Goal: Task Accomplishment & Management: Manage account settings

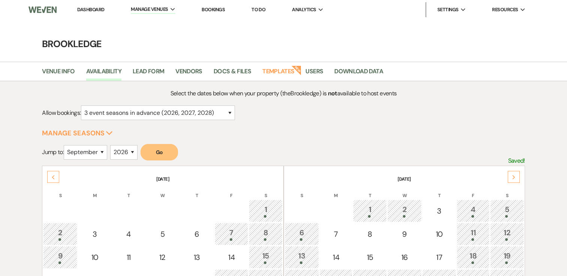
select select "3"
select select "9"
select select "2026"
click at [159, 24] on li "Brookledge" at bounding box center [168, 24] width 67 height 7
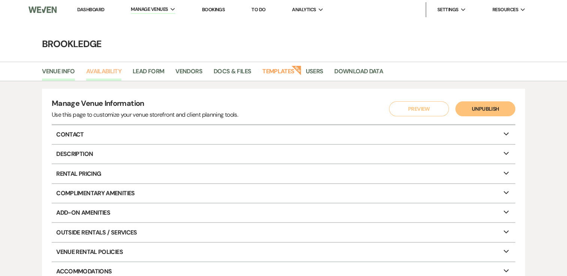
click at [103, 69] on link "Availability" at bounding box center [103, 74] width 35 height 14
select select "3"
select select "2026"
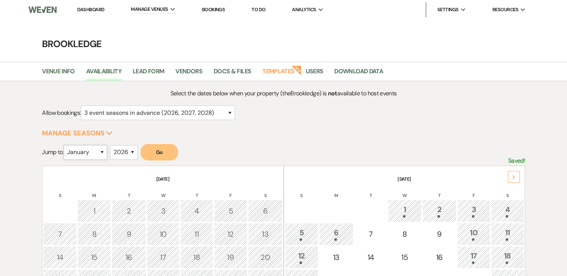
click at [103, 152] on select "January February March April May June July August September October November De…" at bounding box center [85, 152] width 43 height 15
click at [66, 145] on select "January February March April May June July August September October November De…" at bounding box center [85, 152] width 43 height 15
click at [159, 154] on button "Go" at bounding box center [158, 152] width 37 height 16
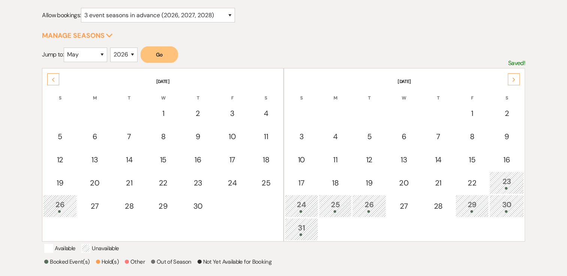
scroll to position [112, 0]
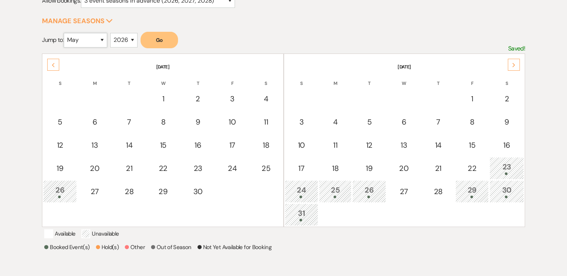
click at [103, 38] on select "January February March April May June July August September October November De…" at bounding box center [85, 40] width 43 height 15
click at [66, 33] on select "January February March April May June July August September October November De…" at bounding box center [85, 40] width 43 height 15
click at [158, 41] on button "Go" at bounding box center [158, 40] width 37 height 16
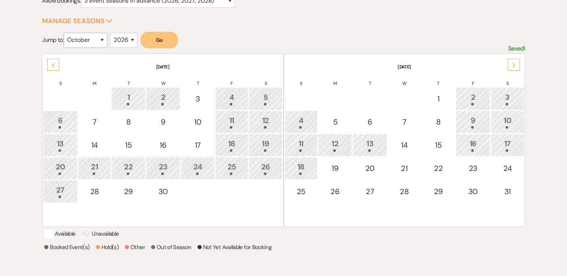
click at [105, 40] on select "January February March April May June July August September October November De…" at bounding box center [85, 40] width 43 height 15
select select "5"
click at [66, 33] on select "January February March April May June July August September October November De…" at bounding box center [85, 40] width 43 height 15
click at [160, 39] on button "Go" at bounding box center [158, 40] width 37 height 16
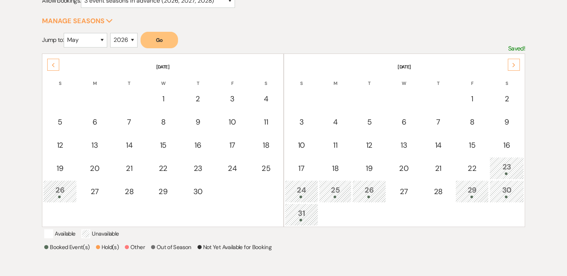
click at [514, 59] on div "Next" at bounding box center [513, 65] width 12 height 12
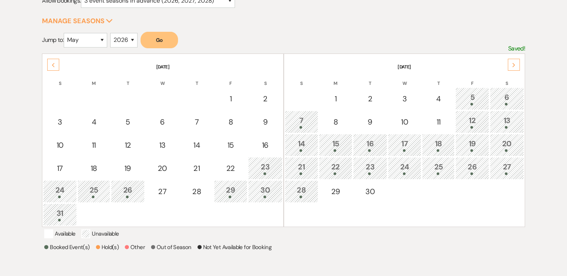
click at [516, 61] on div "Next" at bounding box center [513, 65] width 12 height 12
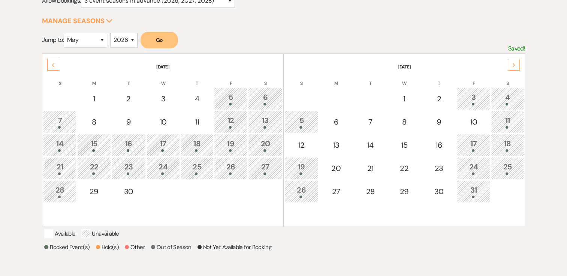
click at [514, 67] on div "Next" at bounding box center [513, 65] width 12 height 12
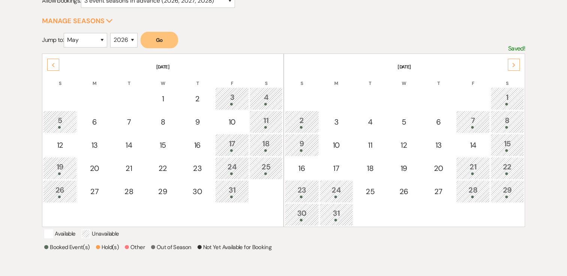
click at [514, 67] on div "Next" at bounding box center [513, 65] width 12 height 12
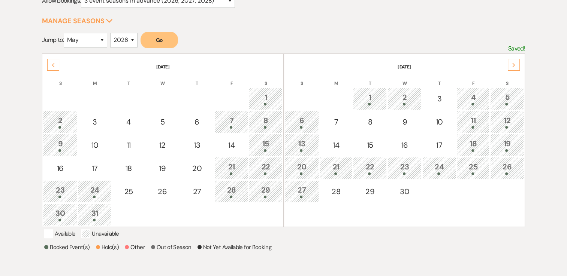
click at [514, 67] on div "Next" at bounding box center [513, 65] width 12 height 12
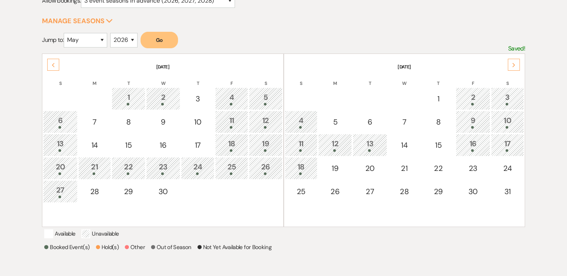
click at [49, 62] on div "Previous" at bounding box center [53, 65] width 12 height 12
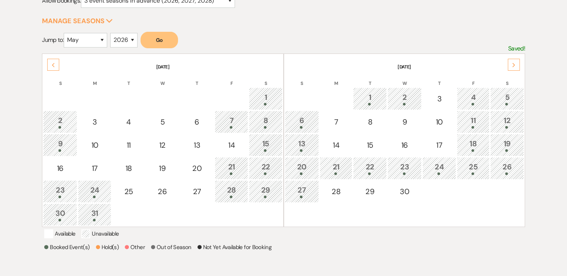
click at [54, 64] on icon "Previous" at bounding box center [53, 65] width 4 height 4
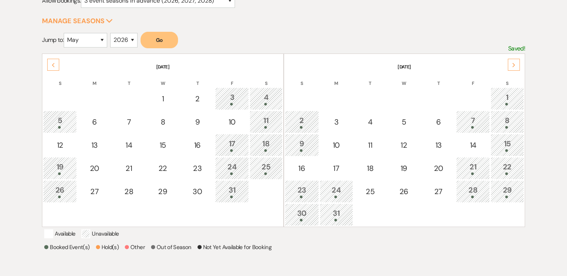
click at [55, 64] on icon "Previous" at bounding box center [53, 65] width 4 height 4
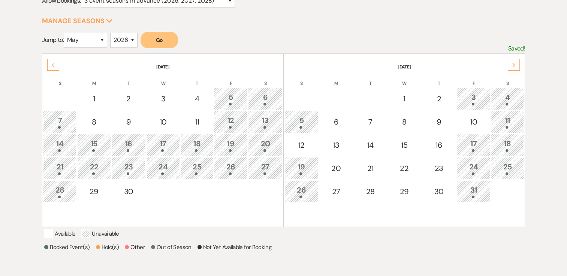
click at [55, 64] on icon "Previous" at bounding box center [53, 65] width 4 height 4
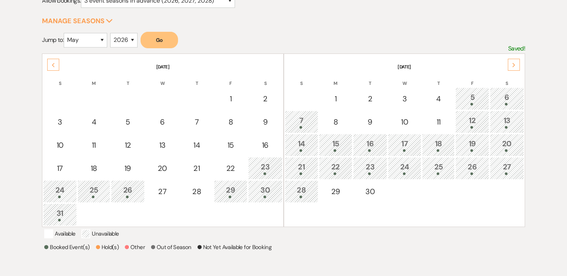
click at [55, 64] on icon "Previous" at bounding box center [53, 65] width 4 height 4
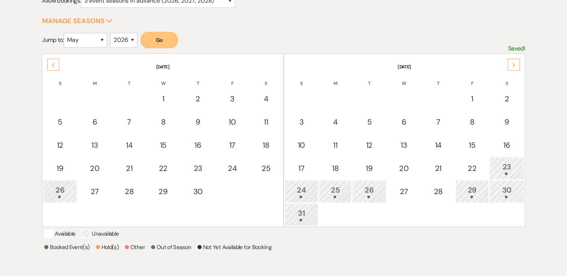
click at [514, 67] on div "Next" at bounding box center [513, 65] width 12 height 12
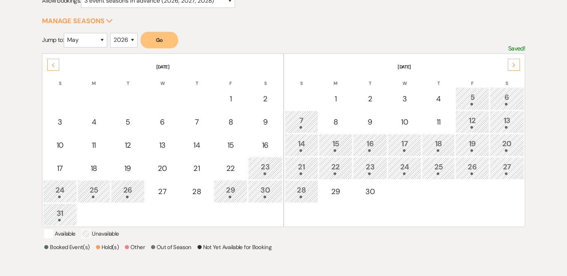
click at [514, 67] on div "Next" at bounding box center [513, 65] width 12 height 12
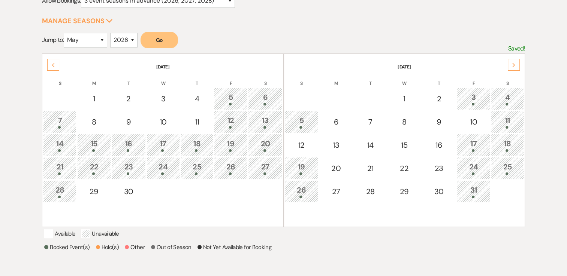
click at [514, 67] on div "Next" at bounding box center [513, 65] width 12 height 12
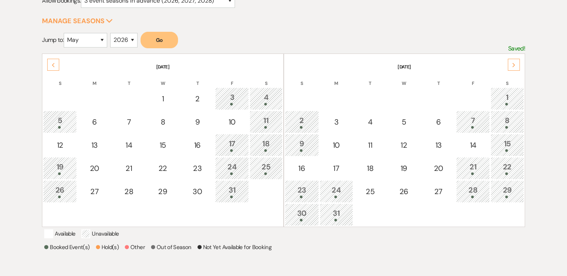
click at [514, 67] on div "Next" at bounding box center [513, 65] width 12 height 12
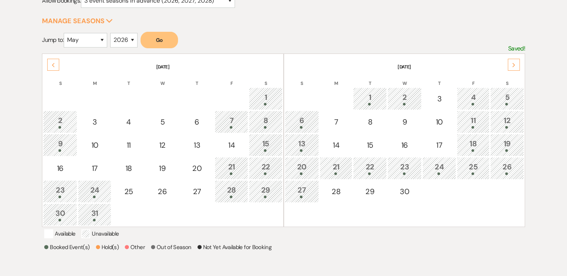
click at [51, 66] on icon "Previous" at bounding box center [53, 65] width 4 height 4
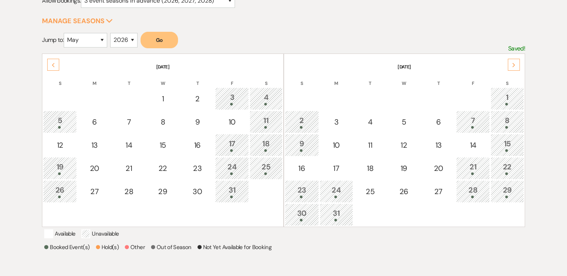
click at [52, 66] on div "Previous" at bounding box center [53, 65] width 12 height 12
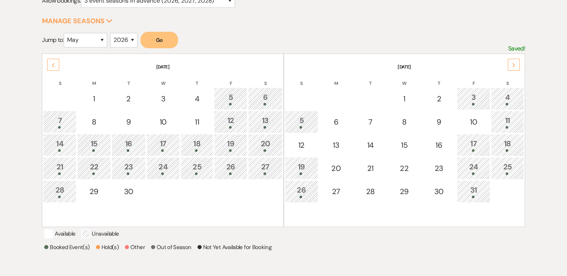
click at [52, 66] on div "Previous" at bounding box center [53, 65] width 12 height 12
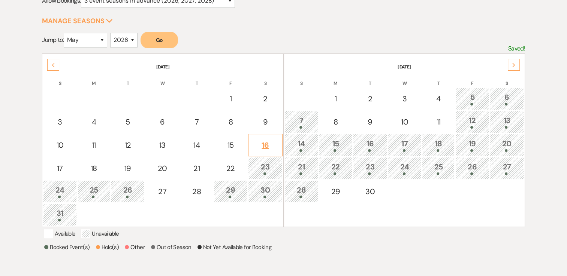
click at [267, 150] on td "16" at bounding box center [265, 145] width 34 height 22
select select "other"
select select "false"
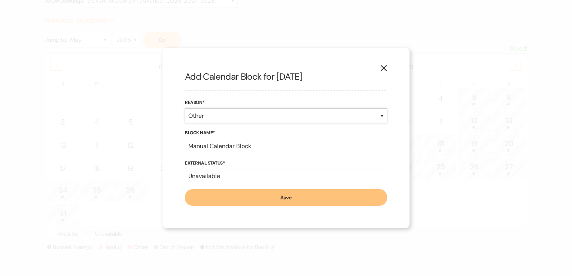
click at [233, 114] on select "Booked Event Hold Other" at bounding box center [286, 116] width 202 height 15
select select "bookedEvent"
click at [185, 123] on select "Booked Event Hold Other" at bounding box center [286, 116] width 202 height 15
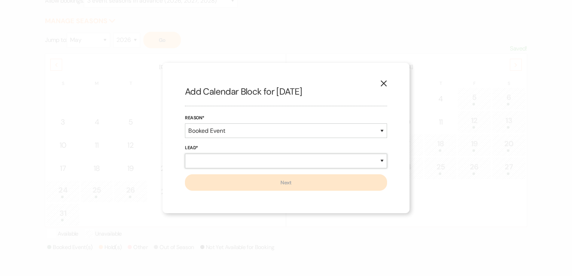
click at [229, 160] on select "New Lead Existing Lead" at bounding box center [286, 161] width 202 height 15
select select "newLead"
click at [185, 154] on select "New Lead Existing Lead" at bounding box center [286, 161] width 202 height 15
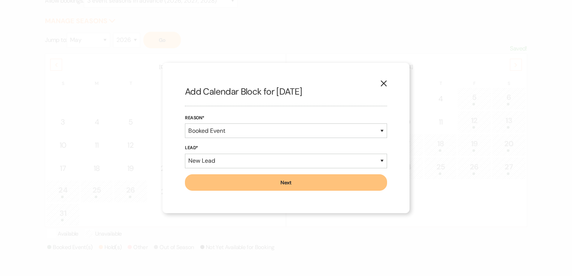
click at [231, 179] on button "Next" at bounding box center [286, 183] width 202 height 16
select select "7"
select select "639"
select select "false"
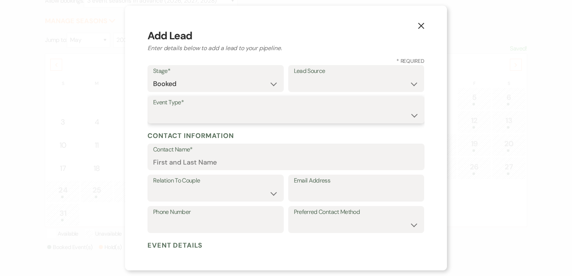
click at [236, 118] on select "Wedding Anniversary Party Baby Shower Bachelorette / Bachelor Party Birthday Pa…" at bounding box center [286, 115] width 266 height 15
click at [422, 26] on use "button" at bounding box center [421, 26] width 6 height 6
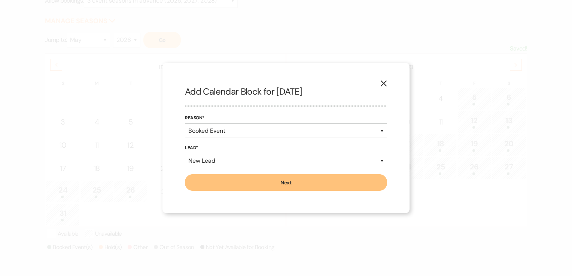
click at [295, 181] on button "Next" at bounding box center [286, 183] width 202 height 16
select select "7"
select select "639"
select select "false"
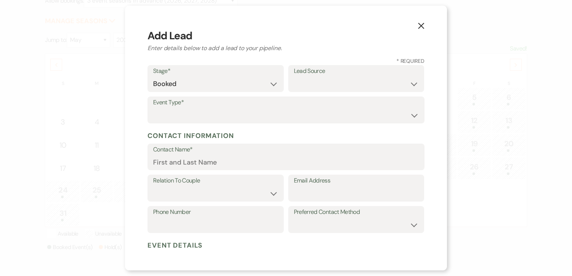
click at [422, 28] on use "button" at bounding box center [421, 26] width 6 height 6
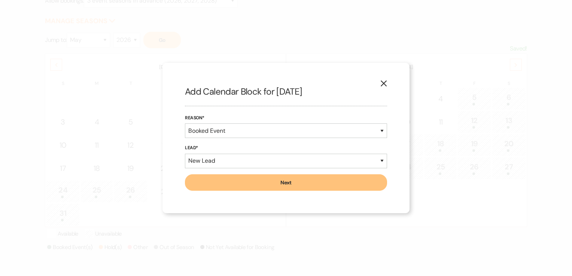
click at [387, 81] on button "X" at bounding box center [383, 82] width 11 height 13
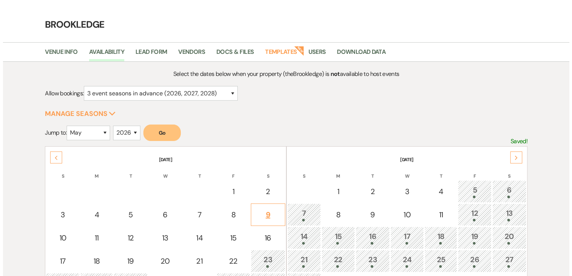
scroll to position [37, 0]
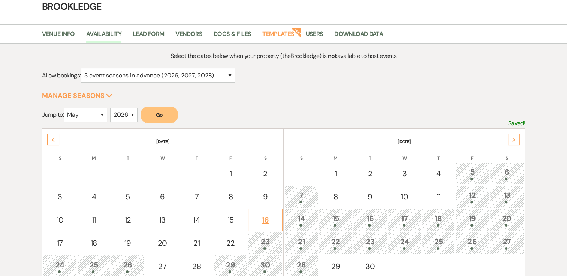
click at [270, 216] on div "16" at bounding box center [265, 220] width 26 height 11
select select "other"
select select "false"
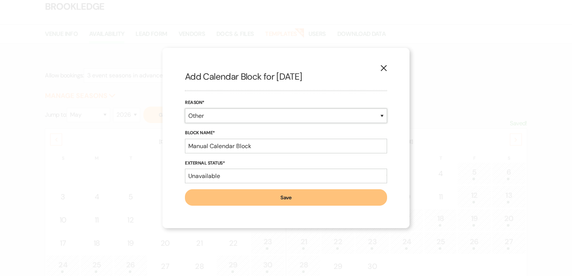
click at [253, 117] on select "Booked Event Hold Other" at bounding box center [286, 116] width 202 height 15
select select "bookedEvent"
click at [185, 123] on select "Booked Event Hold Other" at bounding box center [286, 116] width 202 height 15
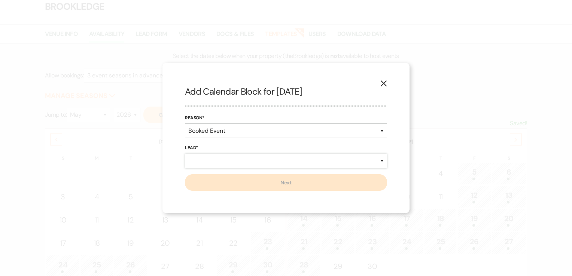
click at [255, 160] on select "New Lead Existing Lead" at bounding box center [286, 161] width 202 height 15
select select "newLead"
click at [185, 154] on select "New Lead Existing Lead" at bounding box center [286, 161] width 202 height 15
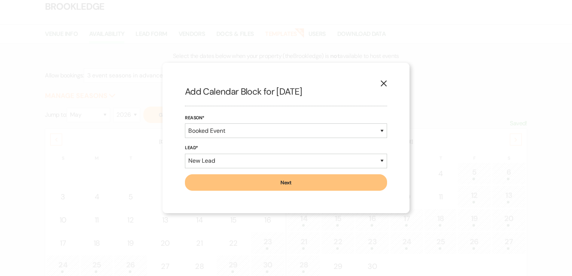
click at [253, 180] on button "Next" at bounding box center [286, 183] width 202 height 16
select select "7"
select select "639"
select select "false"
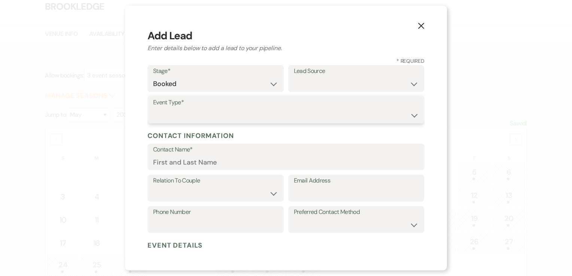
click at [232, 113] on select "Wedding Anniversary Party Baby Shower Bachelorette / Bachelor Party Birthday Pa…" at bounding box center [286, 115] width 266 height 15
select select "7"
click at [153, 108] on select "Wedding Anniversary Party Baby Shower Bachelorette / Bachelor Party Birthday Pa…" at bounding box center [286, 115] width 266 height 15
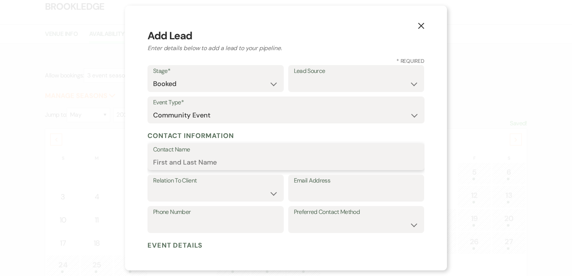
click at [250, 164] on input "Contact Name" at bounding box center [286, 162] width 266 height 15
type input "Brookledge Couple's Night Out"
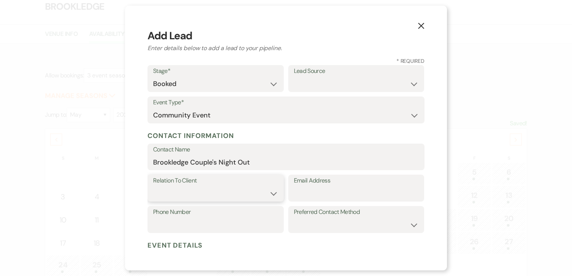
click at [245, 188] on select "Client Event Planner Parent of Client Family Member Friend Other" at bounding box center [215, 193] width 125 height 15
select select "1"
click at [153, 186] on select "Client Event Planner Parent of Client Family Member Friend Other" at bounding box center [215, 193] width 125 height 15
click at [333, 198] on input "Email Address" at bounding box center [356, 193] width 125 height 15
type input "brookledge518@gmail.com"
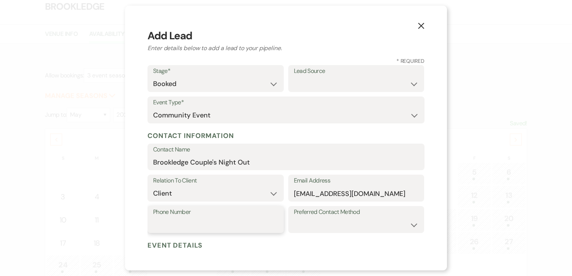
type input "5189377730"
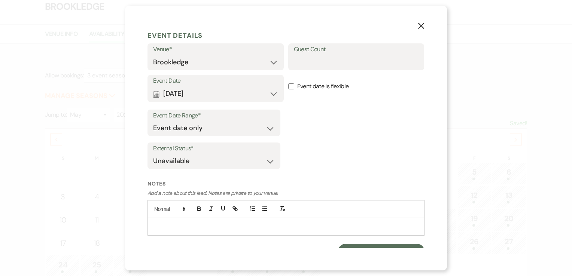
scroll to position [220, 0]
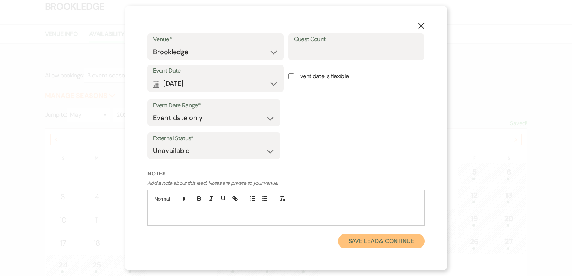
click at [367, 242] on button "Save Lead & Continue" at bounding box center [381, 241] width 87 height 15
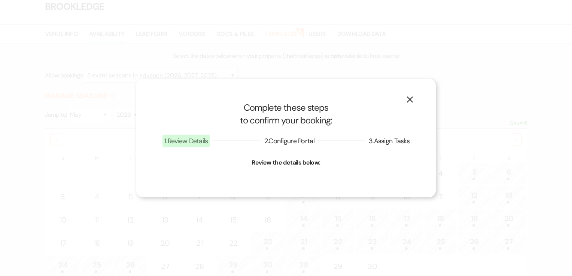
select select "7"
select select "639"
select select "false"
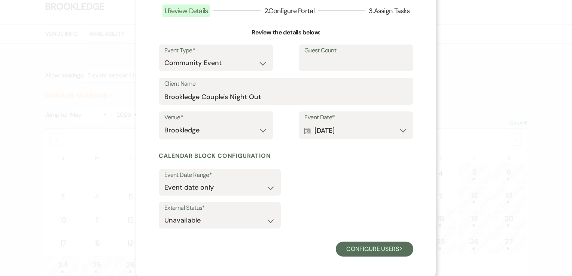
scroll to position [54, 0]
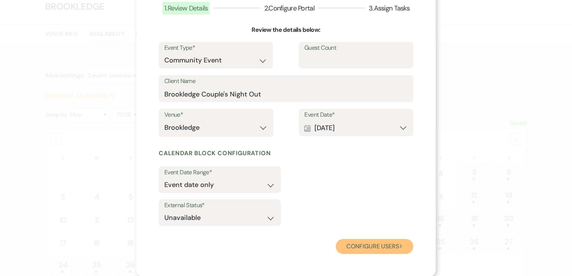
click at [357, 247] on button "Configure users Next" at bounding box center [375, 246] width 78 height 15
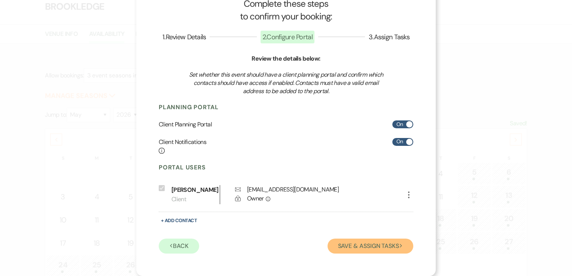
click at [368, 252] on button "Save & Assign Tasks Next" at bounding box center [371, 246] width 86 height 15
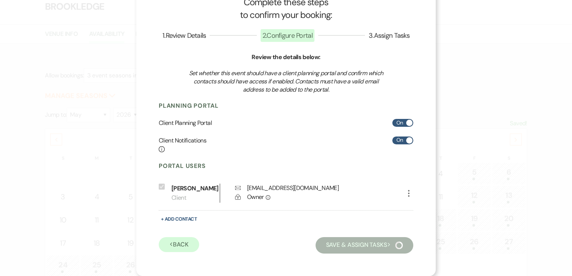
scroll to position [18, 0]
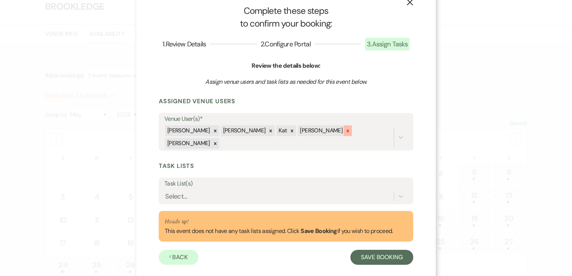
click at [345, 132] on icon at bounding box center [347, 130] width 5 height 5
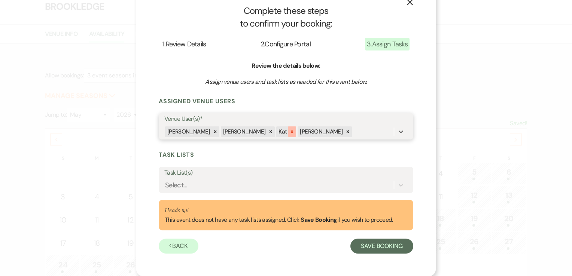
click at [292, 131] on icon at bounding box center [291, 131] width 5 height 5
click at [324, 132] on icon at bounding box center [326, 131] width 5 height 5
click at [268, 131] on icon at bounding box center [270, 131] width 5 height 5
click at [213, 134] on icon at bounding box center [215, 131] width 5 height 5
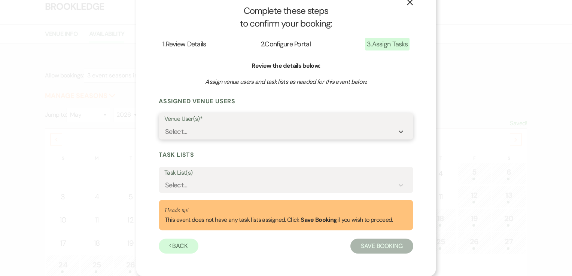
click at [242, 133] on div "Select..." at bounding box center [279, 131] width 230 height 13
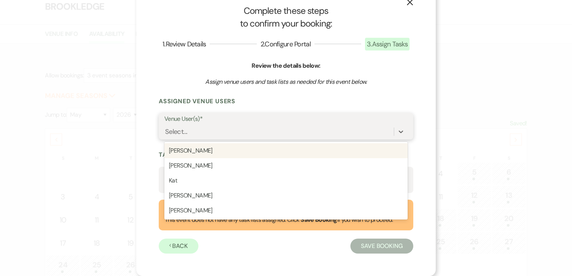
click at [232, 155] on div "Helen Christopher" at bounding box center [285, 150] width 243 height 15
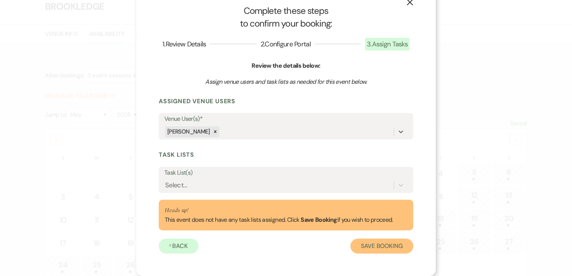
click at [355, 246] on button "Save Booking" at bounding box center [382, 246] width 63 height 15
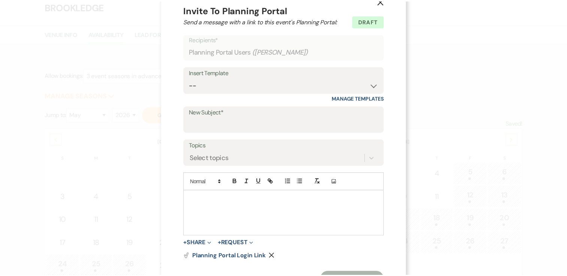
scroll to position [0, 0]
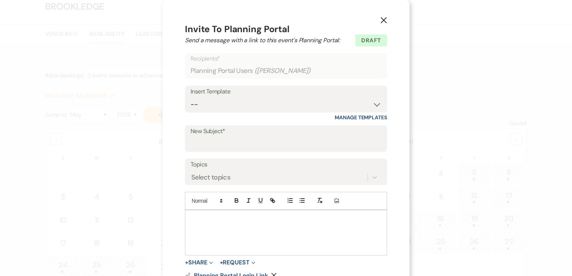
click at [380, 23] on icon "X" at bounding box center [383, 20] width 7 height 7
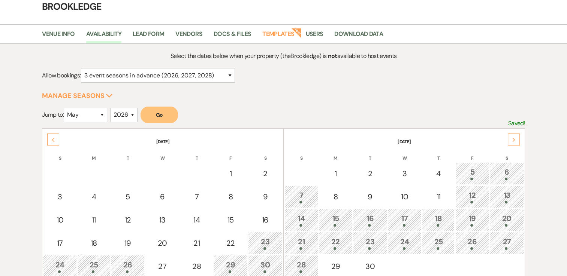
click at [512, 138] on icon "Next" at bounding box center [514, 140] width 4 height 4
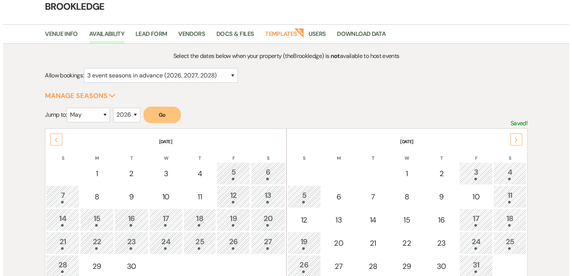
scroll to position [112, 0]
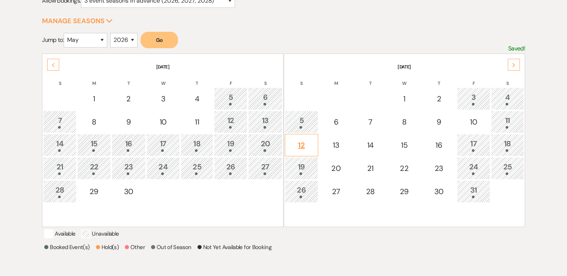
click at [306, 145] on div "12" at bounding box center [301, 145] width 25 height 11
select select "other"
select select "false"
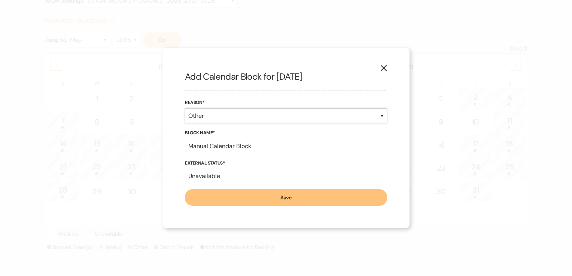
click at [299, 116] on select "Booked Event Hold Other" at bounding box center [286, 116] width 202 height 15
select select "bookedEvent"
click at [185, 123] on select "Booked Event Hold Other" at bounding box center [286, 116] width 202 height 15
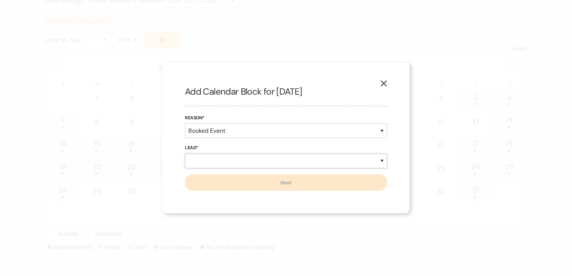
click at [283, 160] on select "New Lead Existing Lead" at bounding box center [286, 161] width 202 height 15
select select "newLead"
click at [185, 154] on select "New Lead Existing Lead" at bounding box center [286, 161] width 202 height 15
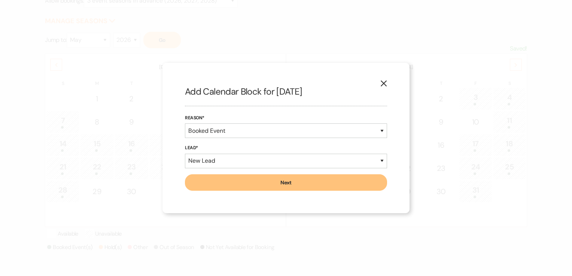
click at [279, 186] on button "Next" at bounding box center [286, 183] width 202 height 16
select select "7"
select select "639"
select select "false"
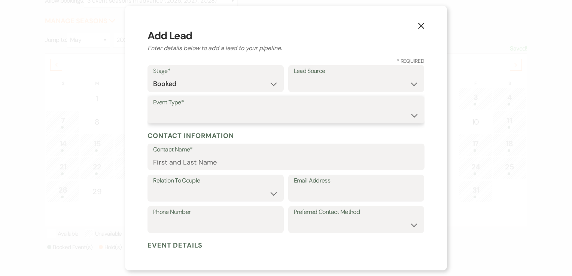
click at [222, 112] on select "Wedding Anniversary Party Baby Shower Bachelorette / Bachelor Party Birthday Pa…" at bounding box center [286, 115] width 266 height 15
select select "7"
click at [153, 108] on select "Wedding Anniversary Party Baby Shower Bachelorette / Bachelor Party Birthday Pa…" at bounding box center [286, 115] width 266 height 15
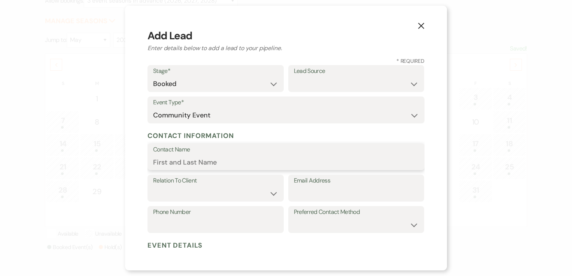
click at [221, 166] on input "Contact Name" at bounding box center [286, 162] width 266 height 15
type input "Christmas in July"
click at [232, 195] on select "Client Event Planner Parent of Client Family Member Friend Other" at bounding box center [215, 193] width 125 height 15
select select "1"
click at [153, 186] on select "Client Event Planner Parent of Client Family Member Friend Other" at bounding box center [215, 193] width 125 height 15
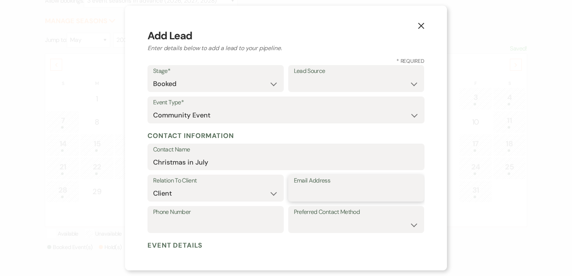
click at [366, 194] on input "Email Address" at bounding box center [356, 193] width 125 height 15
type input "brookledge518@gmail.com"
type input "5189377730"
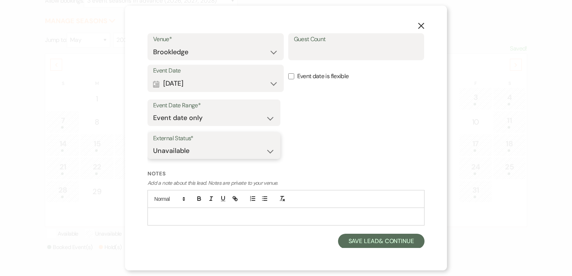
click at [264, 151] on select "Available Unavailable" at bounding box center [214, 151] width 122 height 15
click at [153, 144] on select "Available Unavailable" at bounding box center [214, 151] width 122 height 15
click at [234, 149] on select "Available Unavailable" at bounding box center [214, 151] width 122 height 15
select select "false"
click at [153, 144] on select "Available Unavailable" at bounding box center [214, 151] width 122 height 15
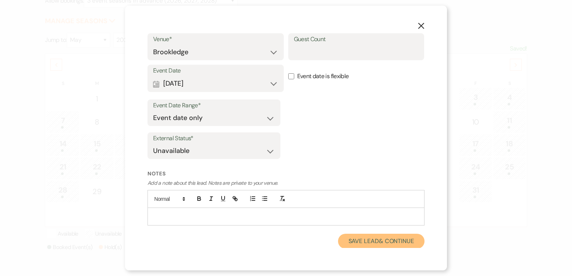
click at [380, 245] on button "Save Lead & Continue" at bounding box center [381, 241] width 87 height 15
select select "7"
select select "639"
select select "false"
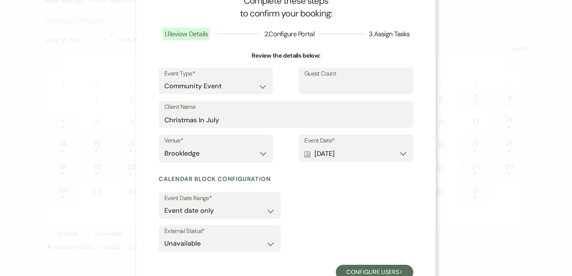
scroll to position [54, 0]
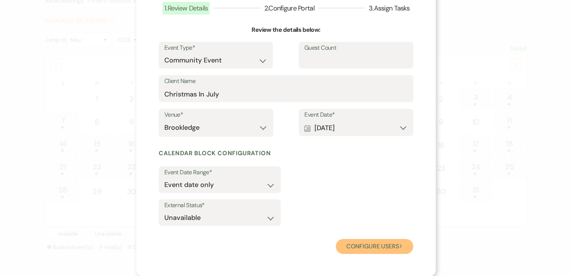
click at [383, 243] on button "Configure users Next" at bounding box center [375, 246] width 78 height 15
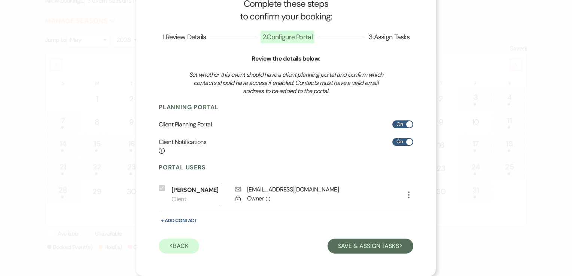
scroll to position [35, 0]
click at [390, 252] on button "Save & Assign Tasks Next" at bounding box center [371, 246] width 86 height 15
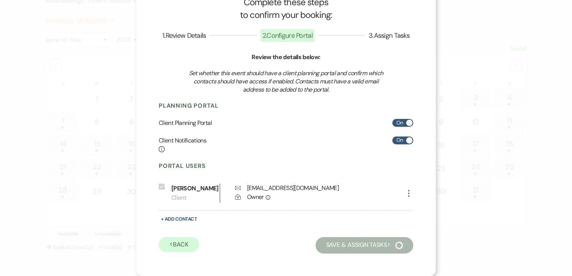
scroll to position [18, 0]
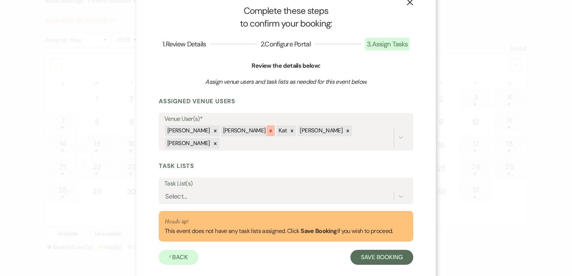
click at [270, 131] on icon at bounding box center [271, 131] width 3 height 3
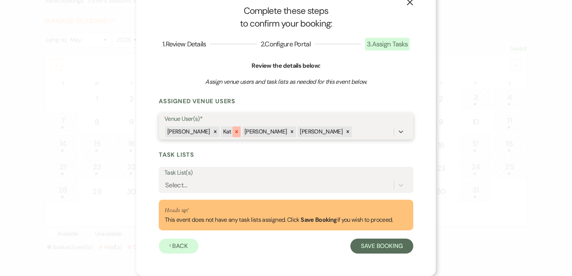
click at [236, 131] on icon at bounding box center [236, 132] width 3 height 3
click at [268, 132] on icon at bounding box center [270, 131] width 5 height 5
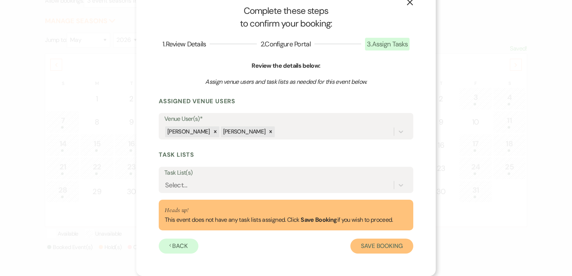
click at [377, 248] on button "Save Booking" at bounding box center [382, 246] width 63 height 15
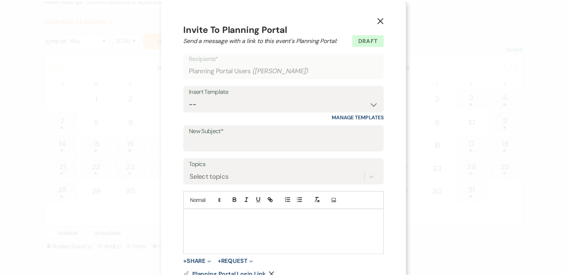
scroll to position [0, 0]
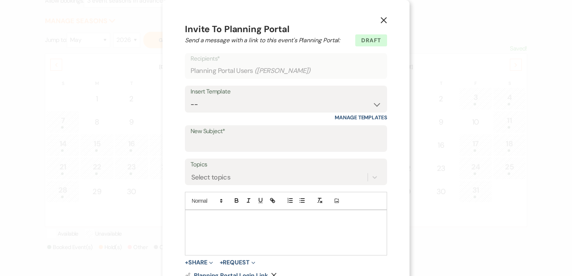
click at [383, 16] on button "X" at bounding box center [383, 19] width 11 height 13
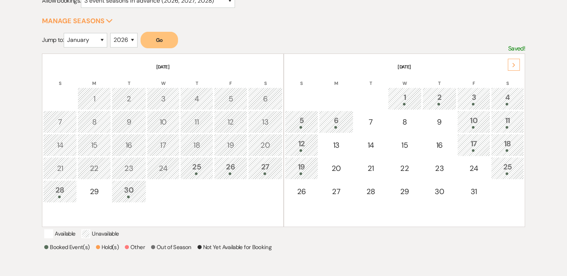
click at [55, 75] on th "S" at bounding box center [59, 79] width 33 height 16
click at [57, 76] on th "S" at bounding box center [59, 79] width 33 height 16
click at [61, 76] on th "S" at bounding box center [59, 79] width 33 height 16
click at [61, 81] on th "S" at bounding box center [59, 79] width 33 height 16
drag, startPoint x: 98, startPoint y: 45, endPoint x: 108, endPoint y: 37, distance: 12.2
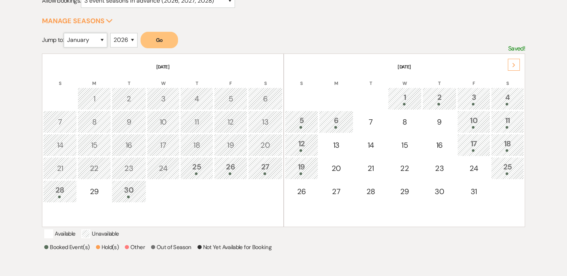
click at [105, 40] on select "January February March April May June July August September October November De…" at bounding box center [85, 40] width 43 height 15
click at [107, 36] on select "January February March April May June July August September October November De…" at bounding box center [85, 40] width 43 height 15
click at [102, 39] on select "January February March April May June July August September October November De…" at bounding box center [85, 40] width 43 height 15
select select "7"
click at [66, 33] on select "January February March April May June July August September October November De…" at bounding box center [85, 40] width 43 height 15
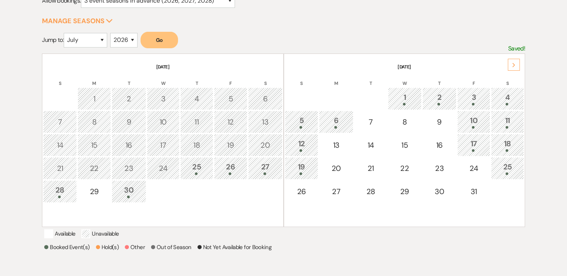
click at [172, 36] on button "Go" at bounding box center [158, 40] width 37 height 16
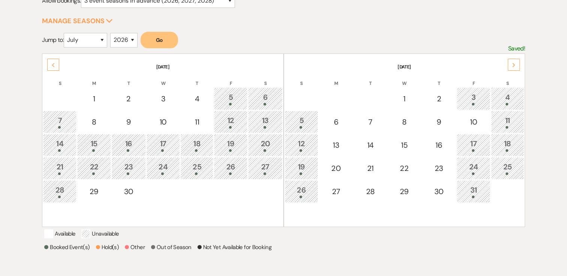
click at [515, 65] on div "Next" at bounding box center [513, 65] width 12 height 12
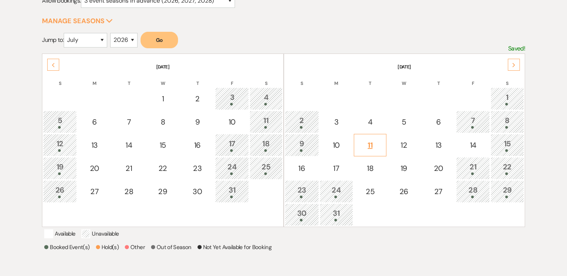
click at [370, 143] on div "11" at bounding box center [370, 145] width 24 height 11
select select "other"
select select "false"
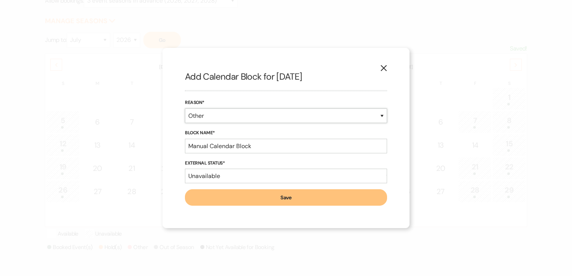
click at [267, 115] on select "Booked Event Hold Other" at bounding box center [286, 116] width 202 height 15
select select "bookedEvent"
click at [185, 123] on select "Booked Event Hold Other" at bounding box center [286, 116] width 202 height 15
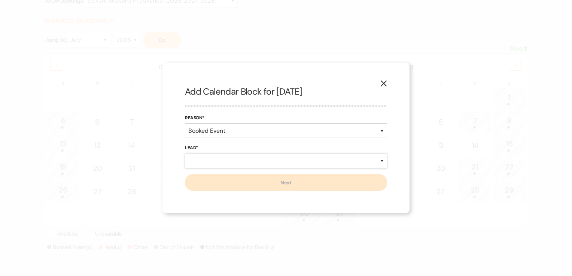
click at [243, 163] on select "New Lead Existing Lead" at bounding box center [286, 161] width 202 height 15
select select "newLead"
click at [185, 154] on select "New Lead Existing Lead" at bounding box center [286, 161] width 202 height 15
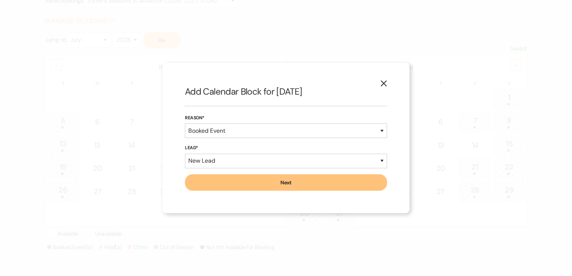
click at [264, 185] on button "Next" at bounding box center [286, 183] width 202 height 16
select select "639"
select select "false"
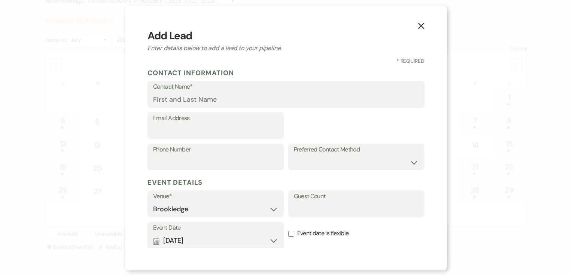
select select "7"
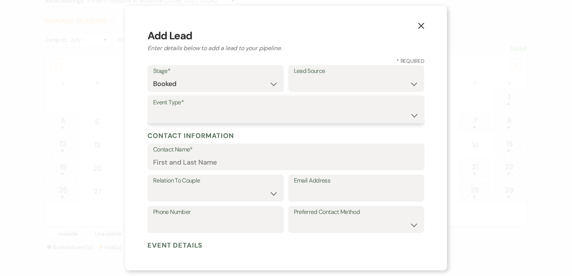
click at [253, 114] on select "Wedding Anniversary Party Baby Shower Bachelorette / Bachelor Party Birthday Pa…" at bounding box center [286, 115] width 266 height 15
select select "7"
click at [153, 108] on select "Wedding Anniversary Party Baby Shower Bachelorette / Bachelor Party Birthday Pa…" at bounding box center [286, 115] width 266 height 15
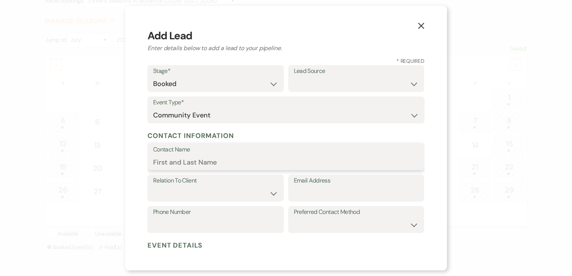
click at [232, 164] on input "Contact Name" at bounding box center [286, 162] width 266 height 15
type input "Barks and Brookledge"
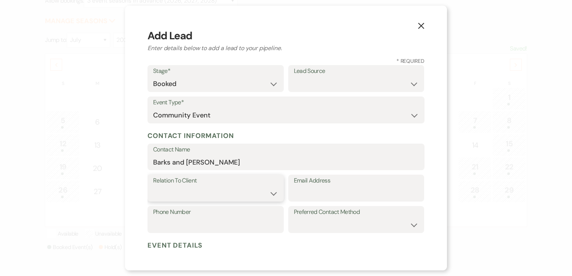
click at [265, 191] on select "Client Event Planner Parent of Client Family Member Friend Other" at bounding box center [215, 193] width 125 height 15
select select "1"
click at [153, 186] on select "Client Event Planner Parent of Client Family Member Friend Other" at bounding box center [215, 193] width 125 height 15
click at [306, 199] on input "Email Address" at bounding box center [356, 193] width 125 height 15
type input "[EMAIL_ADDRESS][DOMAIN_NAME]"
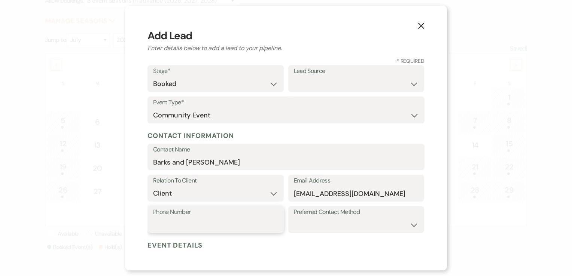
type input "5189377730"
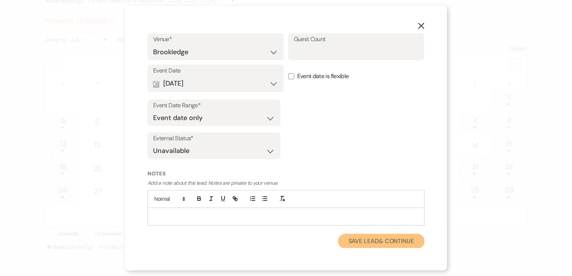
click at [390, 243] on button "Save Lead & Continue" at bounding box center [381, 241] width 87 height 15
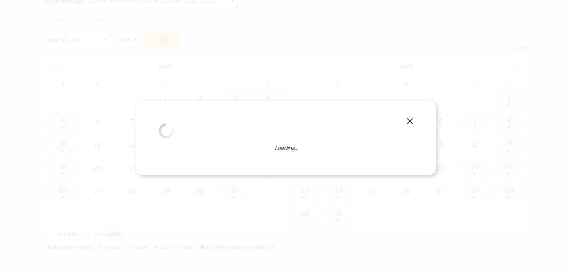
select select "7"
select select "639"
select select "false"
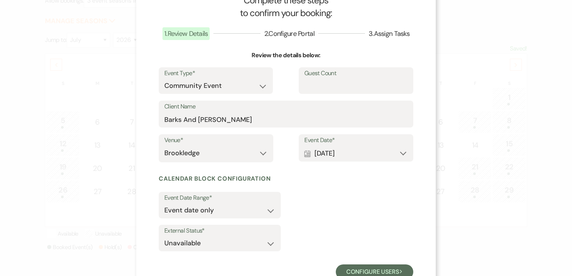
scroll to position [54, 0]
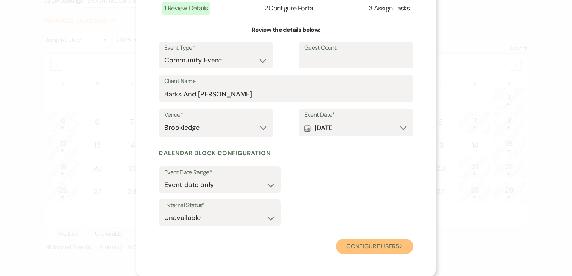
click at [370, 247] on button "Configure users Next" at bounding box center [375, 246] width 78 height 15
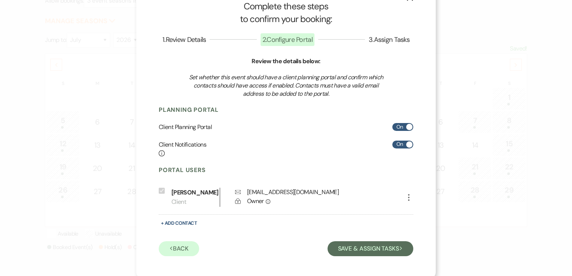
scroll to position [35, 0]
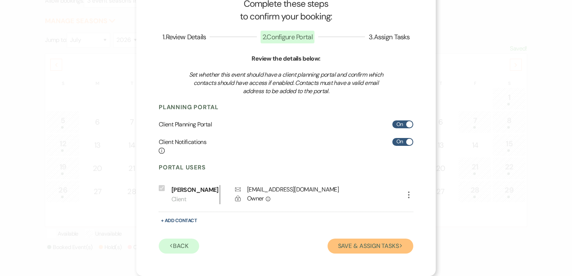
click at [366, 242] on button "Save & Assign Tasks Next" at bounding box center [371, 246] width 86 height 15
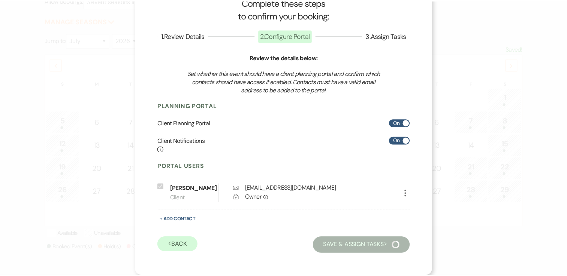
scroll to position [18, 0]
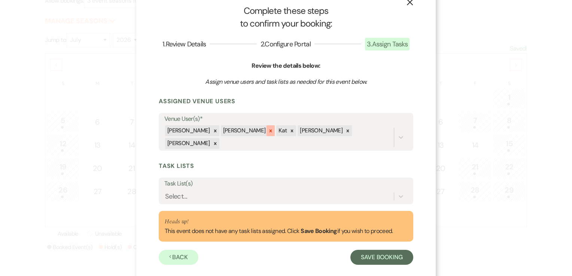
click at [268, 133] on icon at bounding box center [270, 130] width 5 height 5
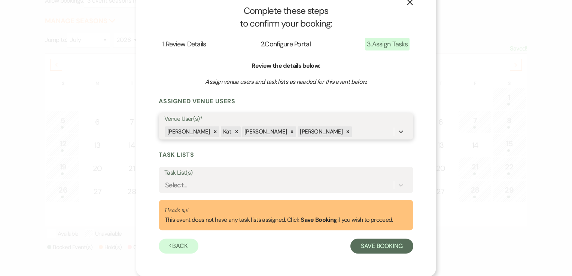
click at [267, 133] on div "[PERSON_NAME]" at bounding box center [265, 132] width 46 height 11
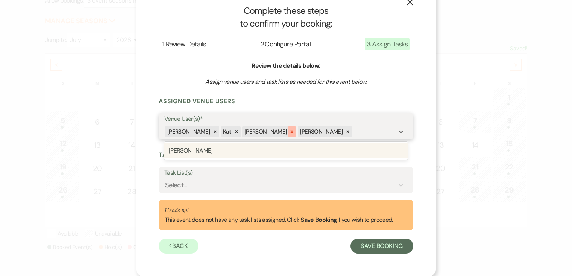
click at [291, 131] on icon at bounding box center [292, 132] width 3 height 3
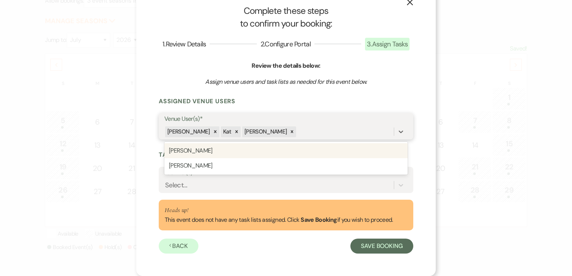
click at [289, 131] on icon at bounding box center [291, 131] width 5 height 5
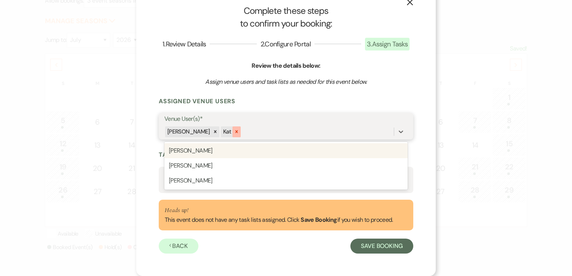
click at [236, 133] on icon at bounding box center [236, 131] width 5 height 5
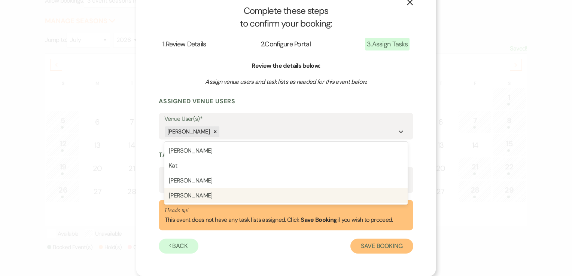
click at [357, 244] on button "Save Booking" at bounding box center [382, 246] width 63 height 15
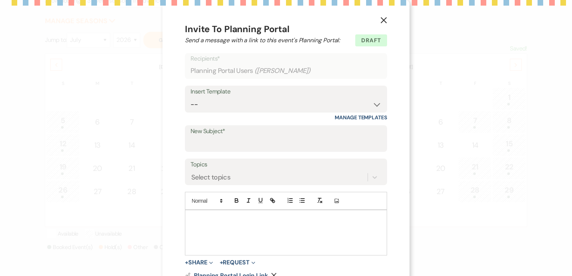
click at [383, 19] on icon "X" at bounding box center [383, 20] width 7 height 7
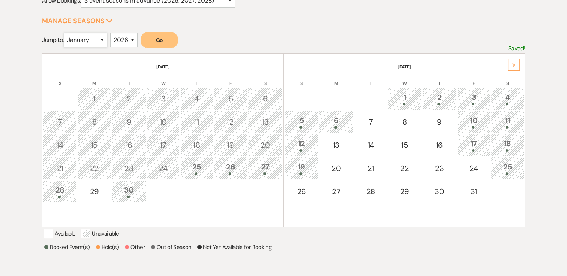
click at [102, 40] on select "January February March April May June July August September October November De…" at bounding box center [85, 40] width 43 height 15
select select "8"
click at [66, 33] on select "January February March April May June July August September October November De…" at bounding box center [85, 40] width 43 height 15
click at [158, 43] on button "Go" at bounding box center [158, 40] width 37 height 16
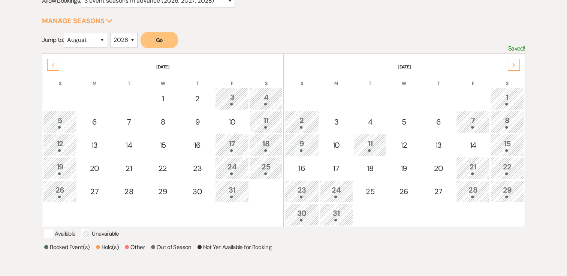
click at [54, 64] on icon "Previous" at bounding box center [53, 65] width 4 height 4
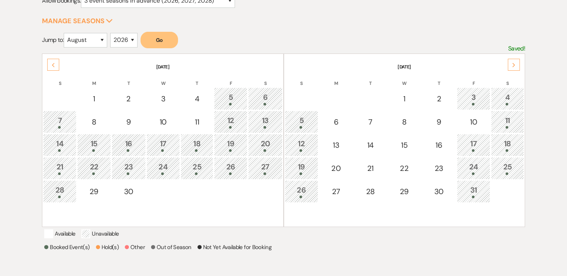
click at [53, 64] on icon "Previous" at bounding box center [53, 65] width 4 height 4
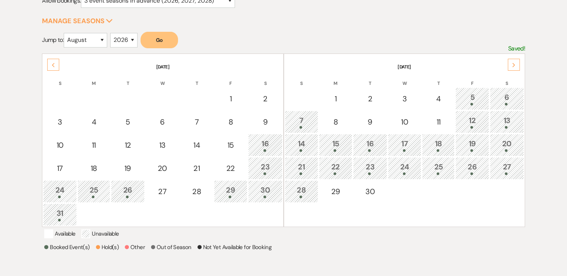
click at [513, 64] on use at bounding box center [513, 65] width 3 height 4
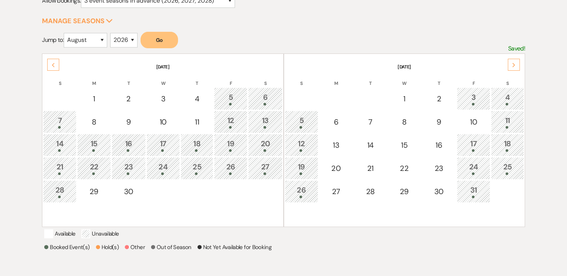
click at [513, 64] on use at bounding box center [513, 65] width 3 height 4
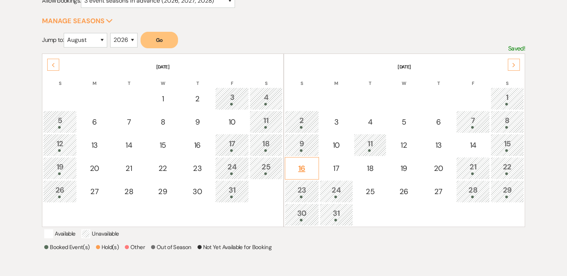
click at [300, 166] on div "16" at bounding box center [302, 168] width 26 height 11
select select "other"
select select "false"
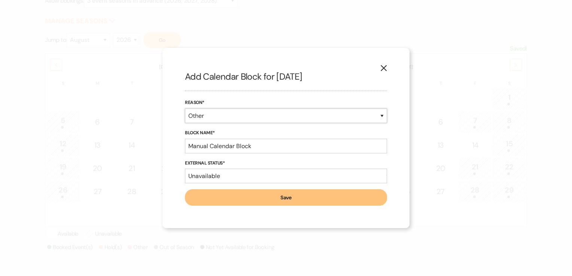
click at [261, 112] on select "Booked Event Hold Other" at bounding box center [286, 116] width 202 height 15
click at [255, 119] on select "Booked Event Hold Other" at bounding box center [286, 116] width 202 height 15
select select "bookedEvent"
click at [185, 123] on select "Booked Event Hold Other" at bounding box center [286, 116] width 202 height 15
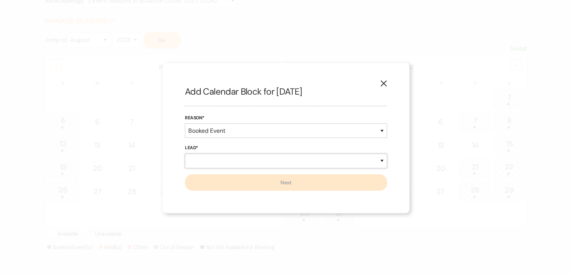
click at [252, 164] on select "New Lead Existing Lead" at bounding box center [286, 161] width 202 height 15
select select "newLead"
click at [185, 154] on select "New Lead Existing Lead" at bounding box center [286, 161] width 202 height 15
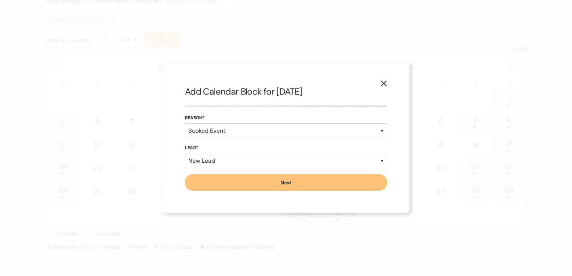
click at [276, 188] on button "Next" at bounding box center [286, 183] width 202 height 16
select select "639"
select select "false"
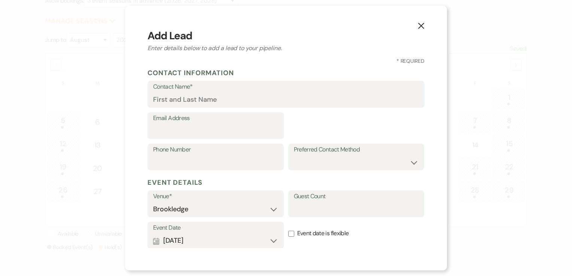
select select "7"
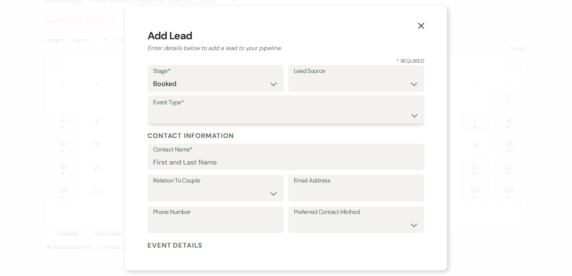
click at [223, 110] on select "Wedding Anniversary Party Baby Shower Bachelorette / Bachelor Party Birthday Pa…" at bounding box center [286, 115] width 266 height 15
select select "7"
click at [153, 108] on select "Wedding Anniversary Party Baby Shower Bachelorette / Bachelor Party Birthday Pa…" at bounding box center [286, 115] width 266 height 15
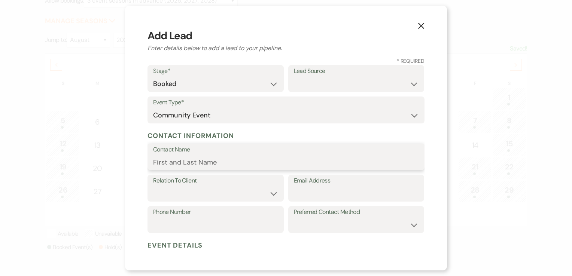
click at [213, 165] on input "Contact Name" at bounding box center [286, 162] width 266 height 15
type input "Brookledge Anniversary Party"
click at [272, 194] on select "Client Event Planner Parent of Client Family Member Friend Other" at bounding box center [215, 193] width 125 height 15
select select "1"
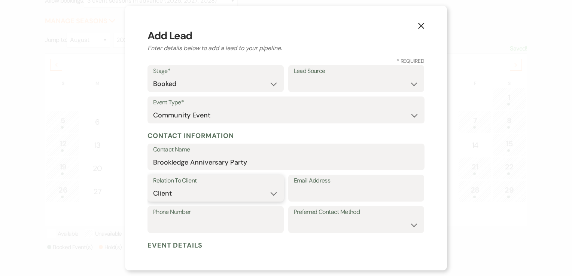
click at [153, 186] on select "Client Event Planner Parent of Client Family Member Friend Other" at bounding box center [215, 193] width 125 height 15
click at [310, 191] on input "Email Address" at bounding box center [356, 193] width 125 height 15
type input "[EMAIL_ADDRESS][DOMAIN_NAME]"
type input "5189377730"
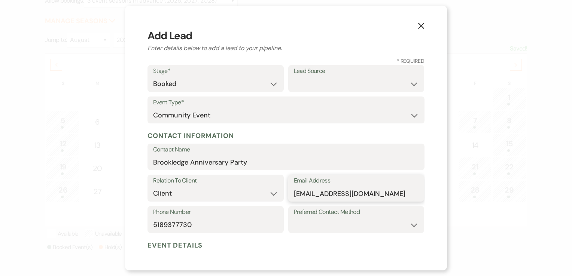
scroll to position [220, 0]
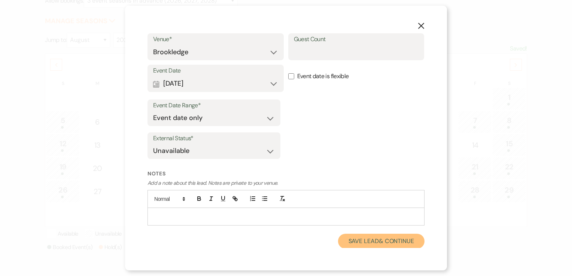
click at [371, 245] on button "Save Lead & Continue" at bounding box center [381, 241] width 87 height 15
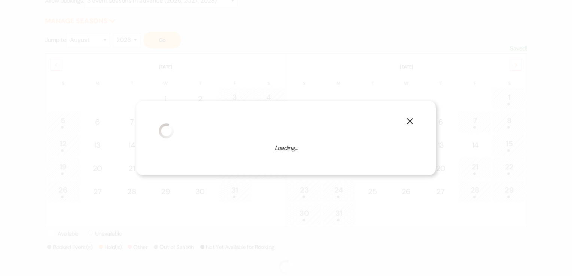
select select "7"
select select "639"
select select "false"
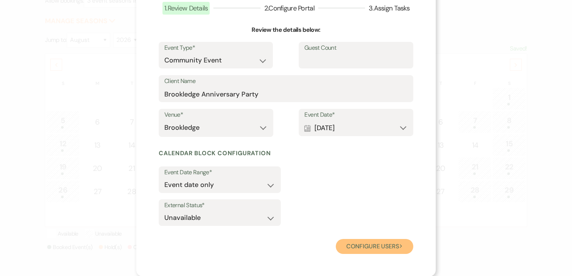
click at [392, 249] on button "Configure users Next" at bounding box center [375, 246] width 78 height 15
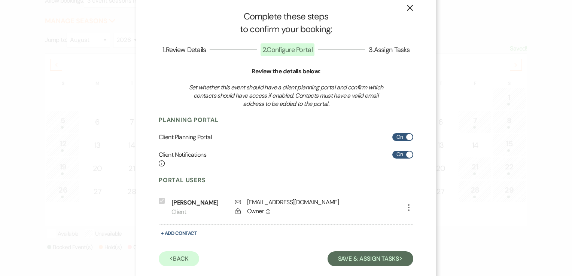
scroll to position [0, 0]
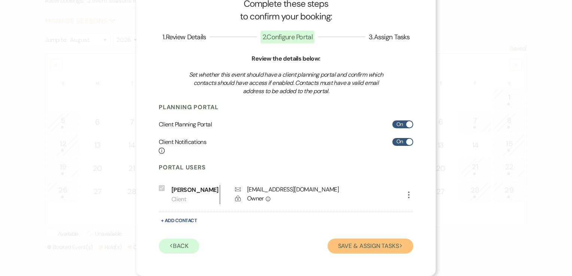
click at [367, 252] on button "Save & Assign Tasks Next" at bounding box center [371, 246] width 86 height 15
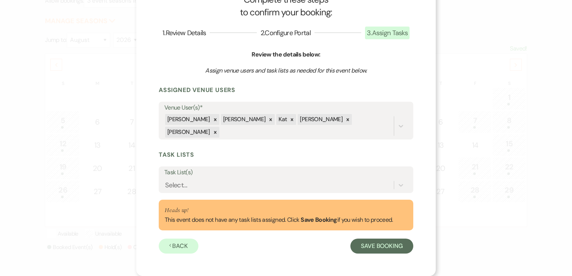
scroll to position [18, 0]
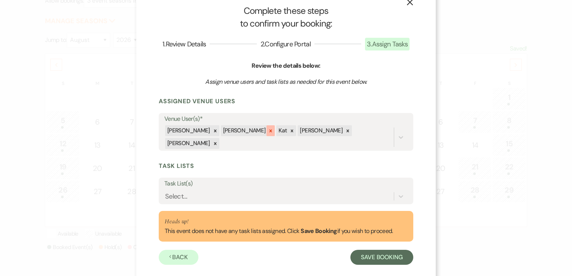
click at [268, 132] on icon at bounding box center [270, 130] width 5 height 5
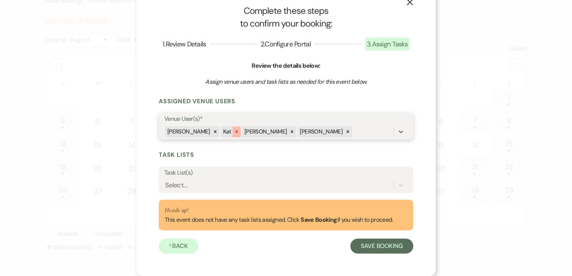
click at [237, 131] on icon at bounding box center [236, 131] width 5 height 5
click at [268, 133] on icon at bounding box center [270, 131] width 5 height 5
click at [270, 132] on icon at bounding box center [271, 132] width 3 height 3
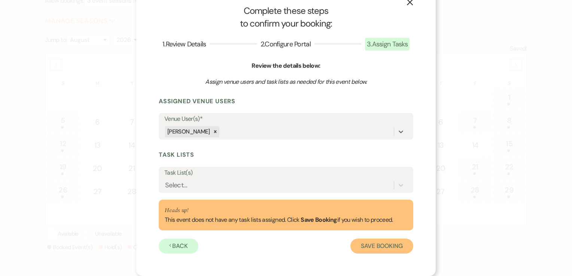
click at [365, 249] on button "Save Booking" at bounding box center [382, 246] width 63 height 15
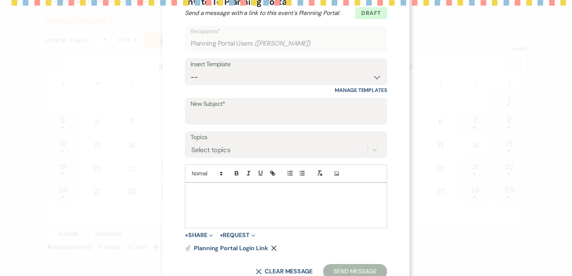
click at [380, 18] on div "X Invite To Planning Portal Send a message with a link to this event's Planning…" at bounding box center [286, 137] width 247 height 329
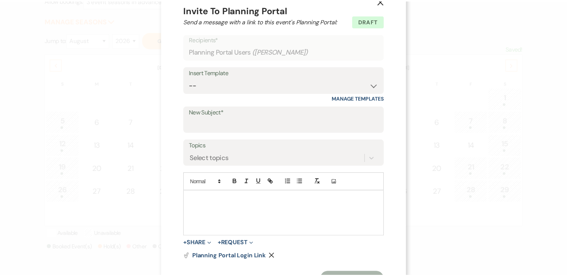
scroll to position [0, 0]
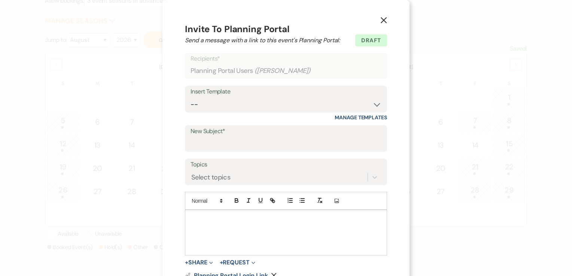
click at [380, 18] on icon "X" at bounding box center [383, 20] width 7 height 7
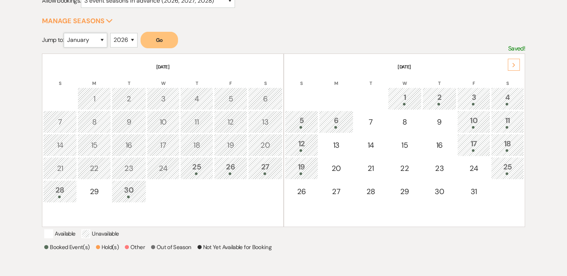
click at [103, 38] on select "January February March April May June July August September October November De…" at bounding box center [85, 40] width 43 height 15
select select "8"
click at [66, 33] on select "January February March April May June July August September October November De…" at bounding box center [85, 40] width 43 height 15
click at [164, 39] on button "Go" at bounding box center [158, 40] width 37 height 16
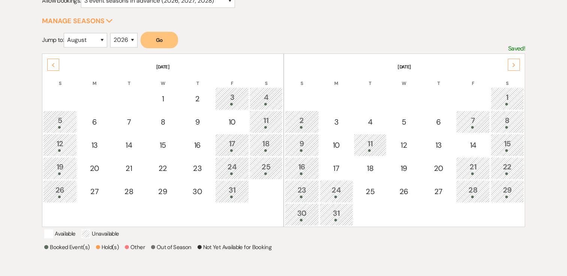
click at [55, 65] on div "Previous" at bounding box center [53, 65] width 12 height 12
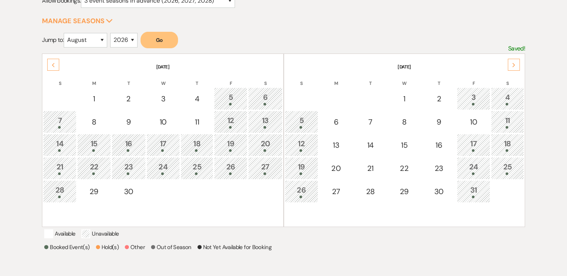
click at [55, 65] on div "Previous" at bounding box center [53, 65] width 12 height 12
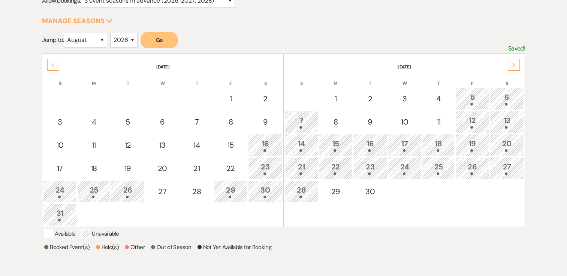
click at [516, 65] on div "Next" at bounding box center [513, 65] width 12 height 12
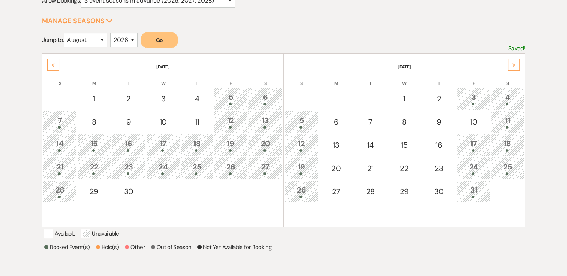
click at [516, 65] on div "Next" at bounding box center [513, 65] width 12 height 12
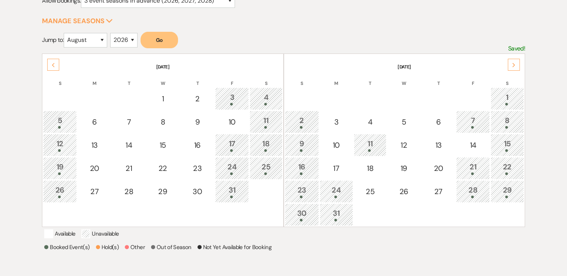
click at [54, 63] on icon "Previous" at bounding box center [53, 65] width 4 height 4
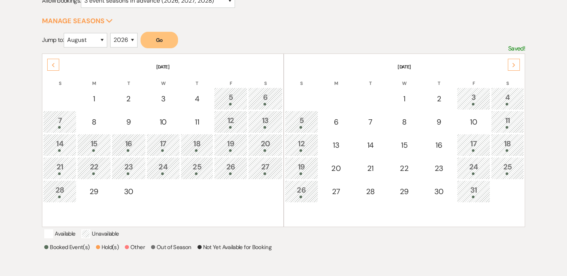
click at [52, 63] on icon "Previous" at bounding box center [53, 65] width 4 height 4
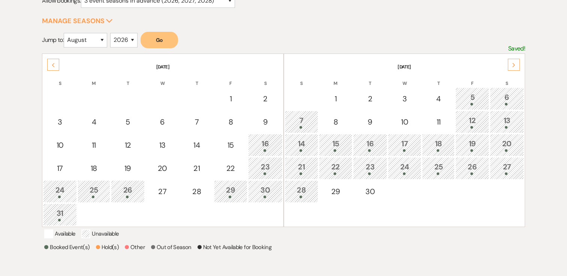
click at [268, 143] on div "16" at bounding box center [265, 145] width 26 height 14
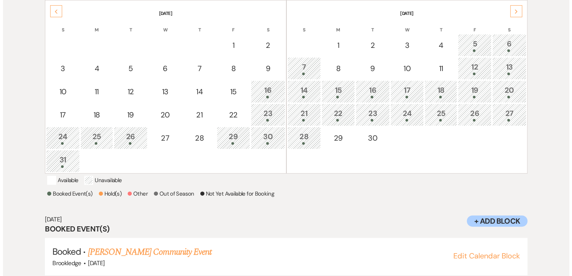
scroll to position [187, 0]
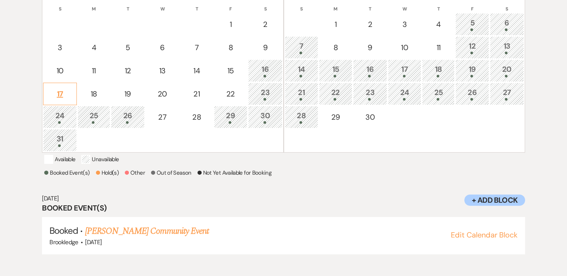
click at [60, 94] on div "17" at bounding box center [59, 93] width 25 height 11
select select "other"
select select "false"
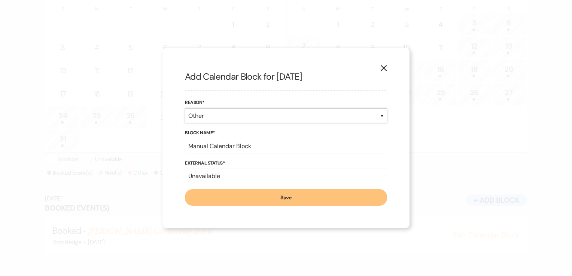
click at [235, 114] on select "Booked Event Hold Other" at bounding box center [286, 116] width 202 height 15
select select "bookedEvent"
click at [185, 123] on select "Booked Event Hold Other" at bounding box center [286, 116] width 202 height 15
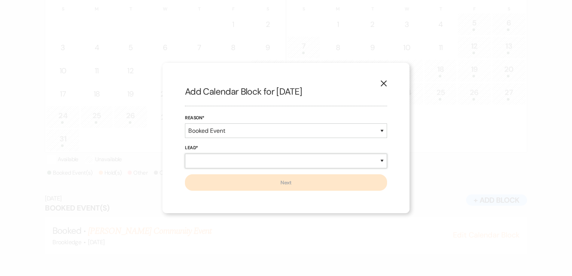
click at [238, 161] on select "New Lead Existing Lead" at bounding box center [286, 161] width 202 height 15
select select "newLead"
click at [185, 154] on select "New Lead Existing Lead" at bounding box center [286, 161] width 202 height 15
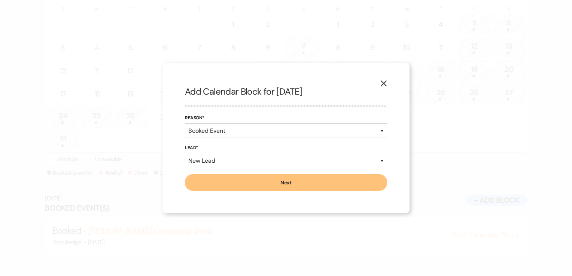
click at [253, 183] on button "Next" at bounding box center [286, 183] width 202 height 16
select select "639"
select select "false"
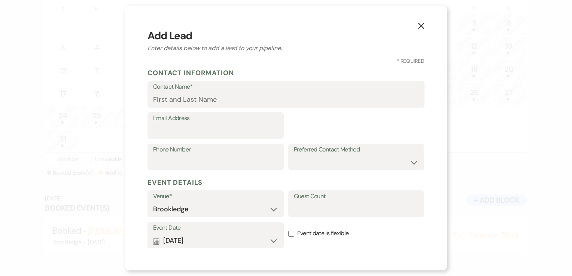
select select "7"
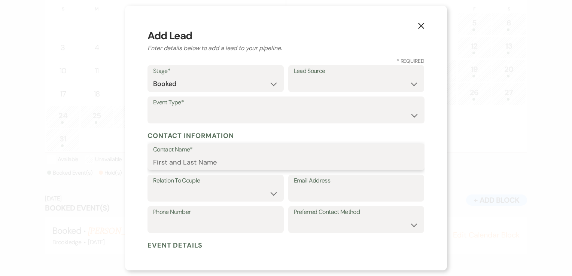
click at [218, 164] on input "Contact Name*" at bounding box center [286, 162] width 266 height 15
type input "Books Bouquet Bubly"
click at [244, 193] on select "Couple Planner Parent of Couple Family Member Friend Other" at bounding box center [215, 193] width 125 height 15
select select "1"
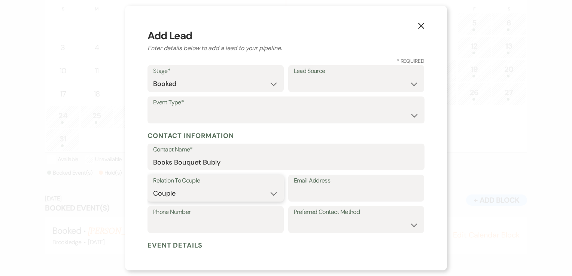
click at [153, 186] on select "Couple Planner Parent of Couple Family Member Friend Other" at bounding box center [215, 193] width 125 height 15
click at [347, 188] on input "Email Address" at bounding box center [356, 193] width 125 height 15
type input "brookledge518@gmail.com"
type input "5189377730"
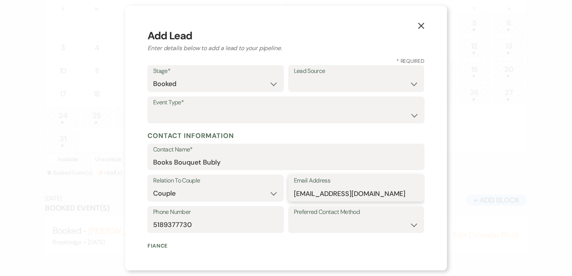
scroll to position [297, 0]
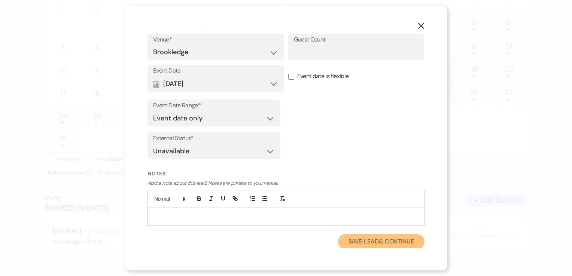
click at [380, 242] on button "Save Lead & Continue" at bounding box center [381, 241] width 87 height 15
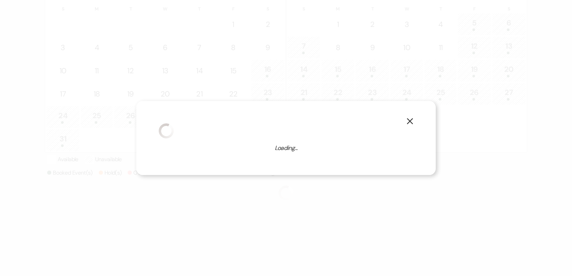
scroll to position [155, 0]
select select "1"
select select "639"
select select "false"
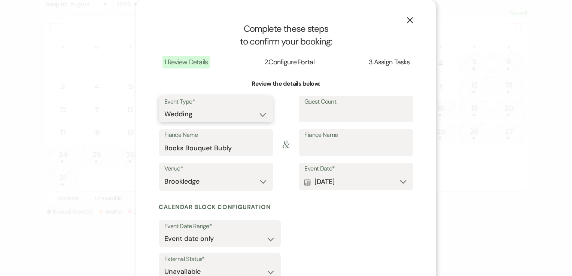
click at [255, 113] on select "Wedding Anniversary Party Baby Shower Bachelorette / Bachelor Party Birthday Pa…" at bounding box center [215, 114] width 103 height 15
select select "7"
click at [164, 107] on select "Wedding Anniversary Party Baby Shower Bachelorette / Bachelor Party Birthday Pa…" at bounding box center [215, 114] width 103 height 15
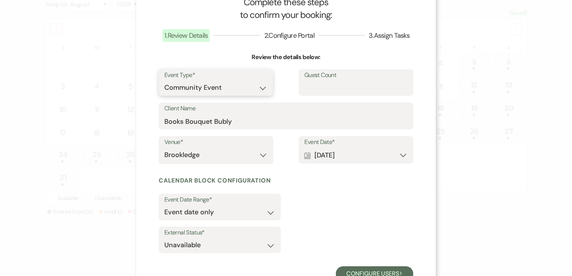
scroll to position [54, 0]
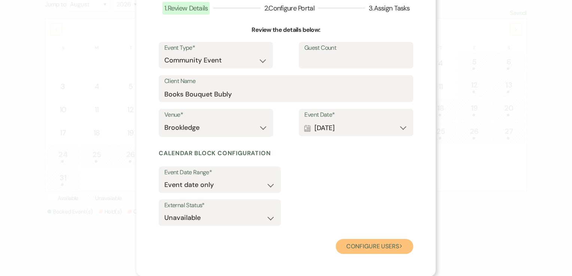
click at [379, 245] on button "Configure users Next" at bounding box center [375, 246] width 78 height 15
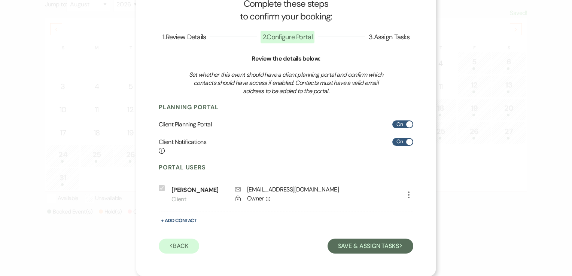
scroll to position [35, 0]
click at [382, 246] on button "Save & Assign Tasks Next" at bounding box center [371, 246] width 86 height 15
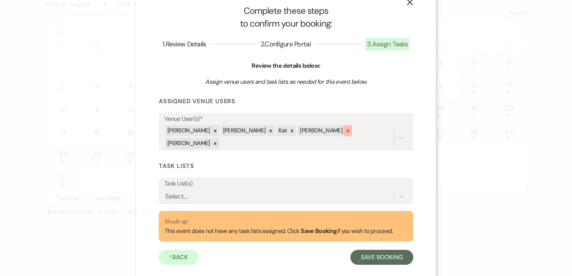
click at [345, 131] on icon at bounding box center [347, 130] width 5 height 5
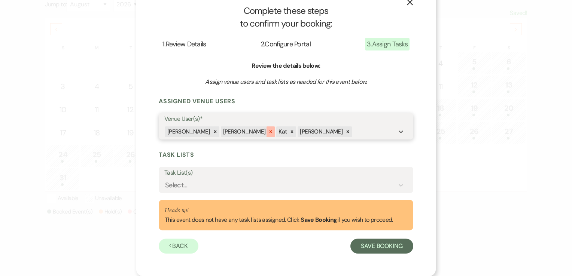
click at [270, 133] on icon at bounding box center [271, 132] width 3 height 3
click at [291, 131] on icon at bounding box center [292, 132] width 3 height 3
click at [237, 132] on icon at bounding box center [236, 131] width 5 height 5
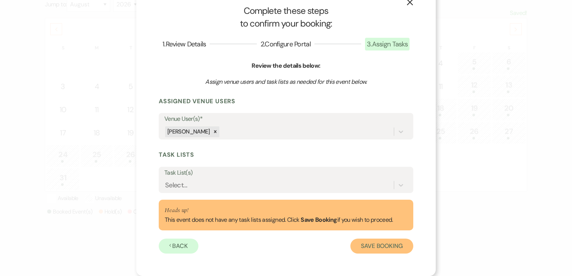
click at [380, 245] on button "Save Booking" at bounding box center [382, 246] width 63 height 15
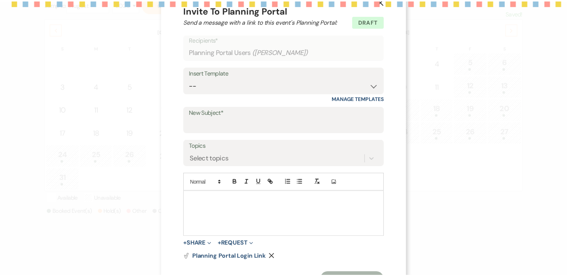
scroll to position [0, 0]
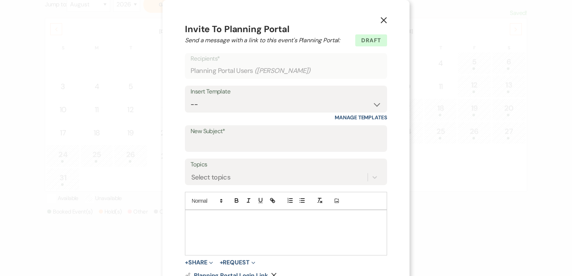
click at [381, 15] on button "X" at bounding box center [383, 19] width 11 height 13
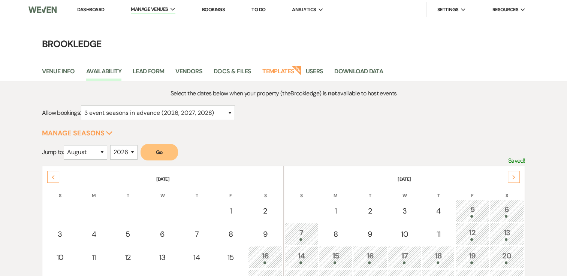
scroll to position [155, 0]
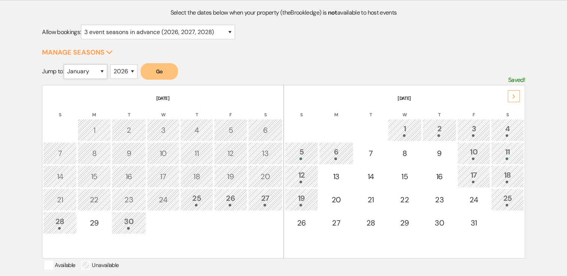
click at [99, 68] on select "January February March April May June July August September October November De…" at bounding box center [85, 71] width 43 height 15
select select "5"
click at [66, 64] on select "January February March April May June July August September October November De…" at bounding box center [85, 71] width 43 height 15
click at [160, 74] on button "Go" at bounding box center [158, 71] width 37 height 16
